Goal: Transaction & Acquisition: Purchase product/service

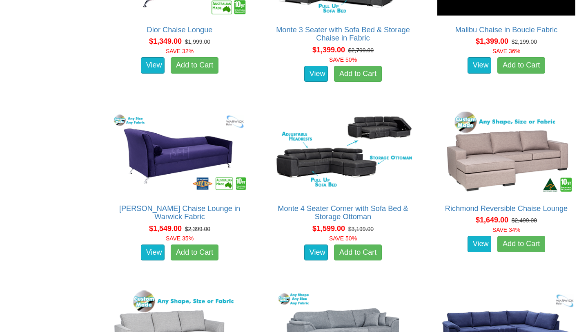
scroll to position [485, 0]
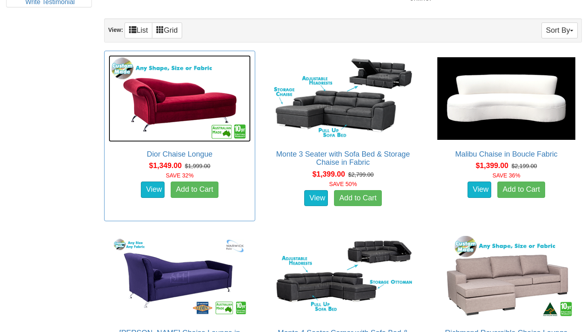
click at [216, 100] on img at bounding box center [180, 98] width 142 height 87
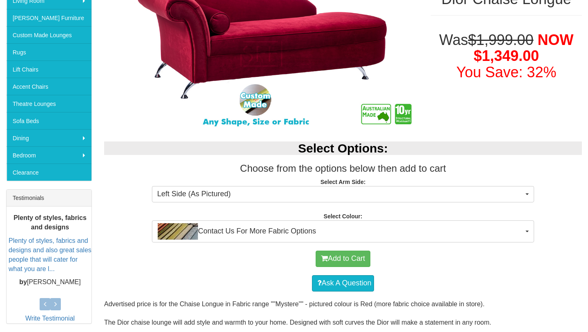
scroll to position [171, 0]
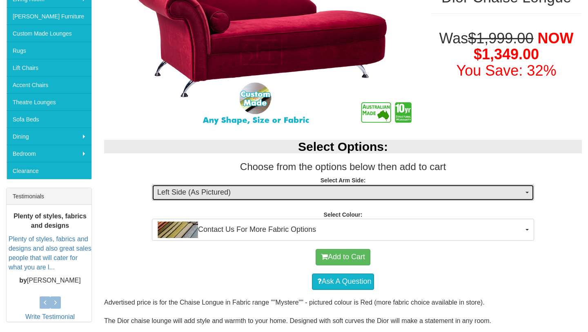
click at [218, 196] on span "Left Side (As Pictured)" at bounding box center [340, 192] width 366 height 11
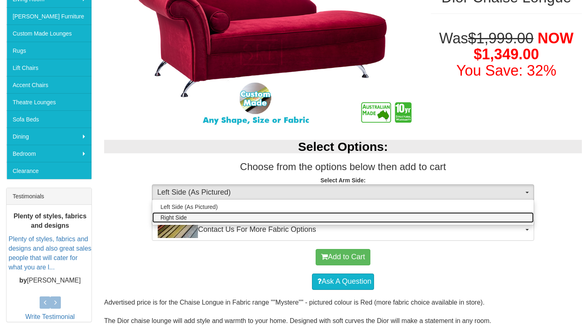
click at [216, 216] on link "Right Side" at bounding box center [342, 217] width 381 height 11
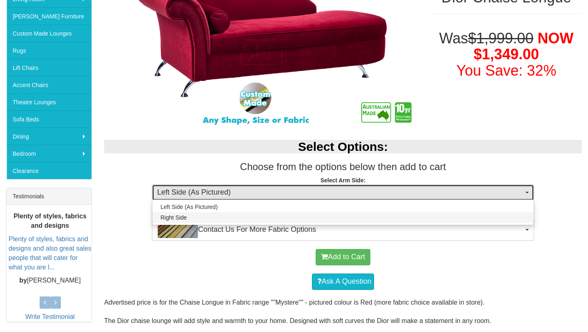
select select "1644"
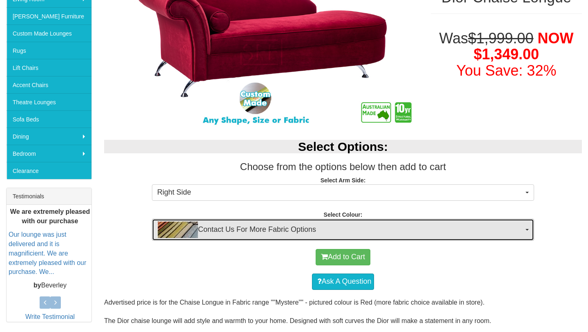
click at [216, 226] on span "Contact Us For More Fabric Options" at bounding box center [340, 229] width 366 height 16
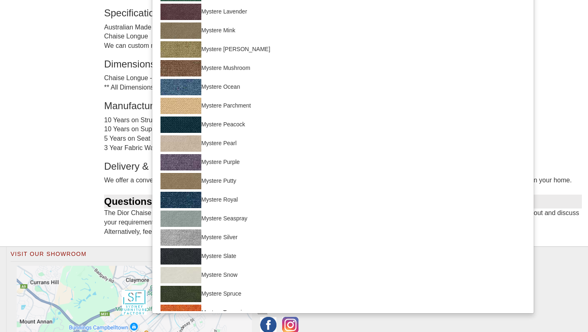
scroll to position [462, 0]
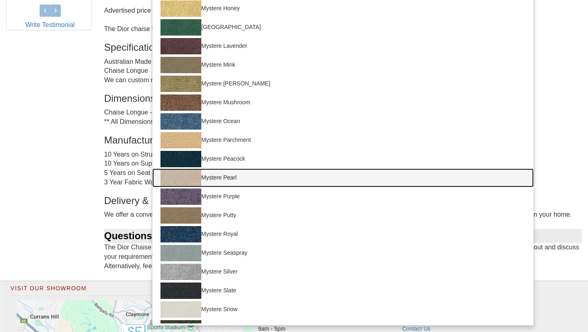
click at [224, 180] on link "Mystere Pearl" at bounding box center [342, 177] width 381 height 19
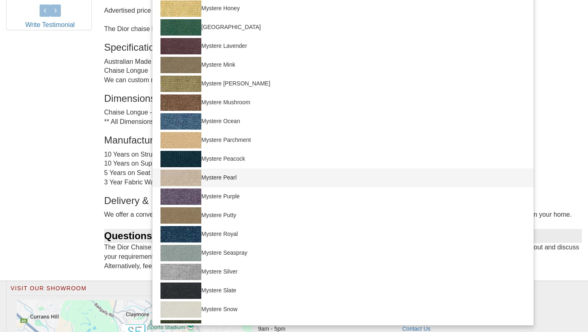
select select "754"
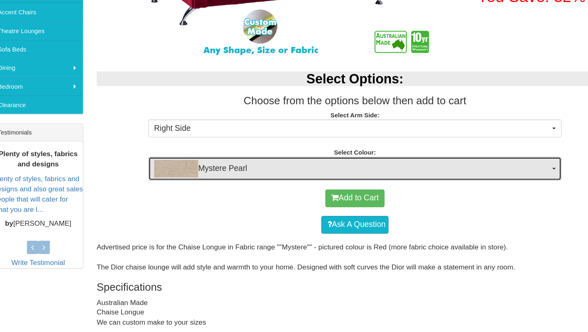
click at [223, 167] on span "Mystere Pearl" at bounding box center [340, 166] width 366 height 16
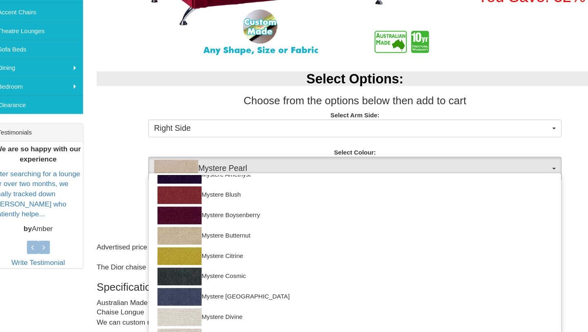
scroll to position [0, 0]
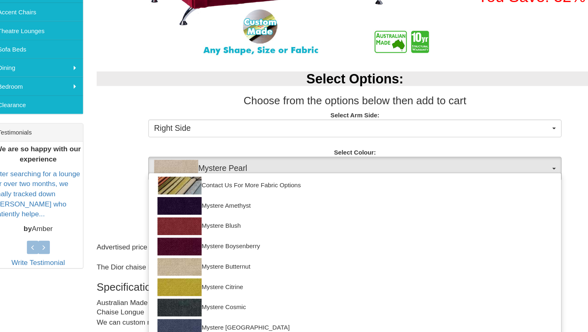
click at [127, 194] on div "Add to Cart" at bounding box center [343, 193] width 470 height 25
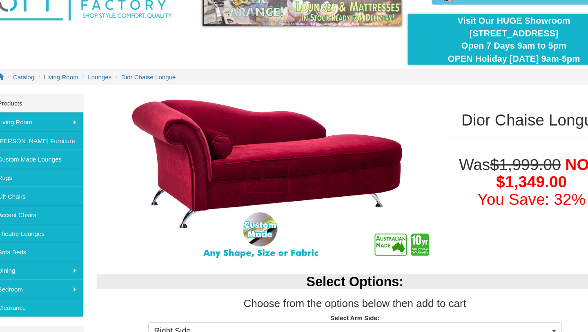
scroll to position [33, 0]
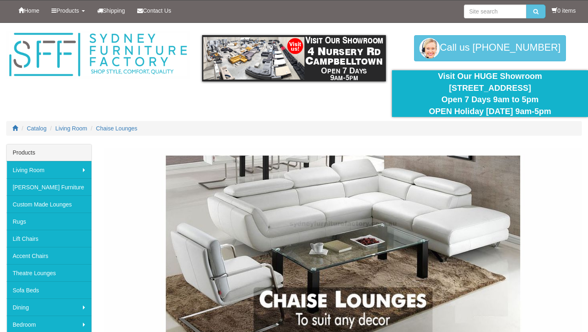
scroll to position [485, 0]
